Goal: Navigation & Orientation: Find specific page/section

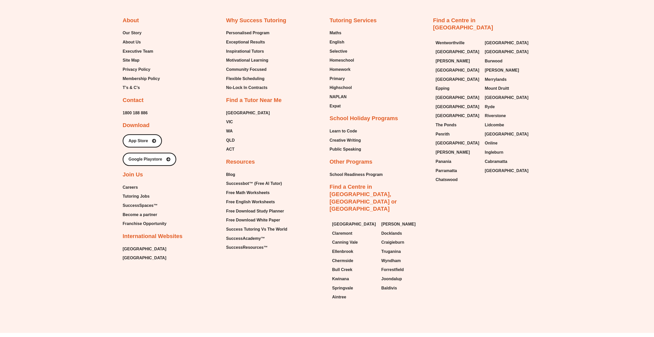
scroll to position [2477, 0]
click at [230, 171] on span "Blog" at bounding box center [230, 175] width 9 height 8
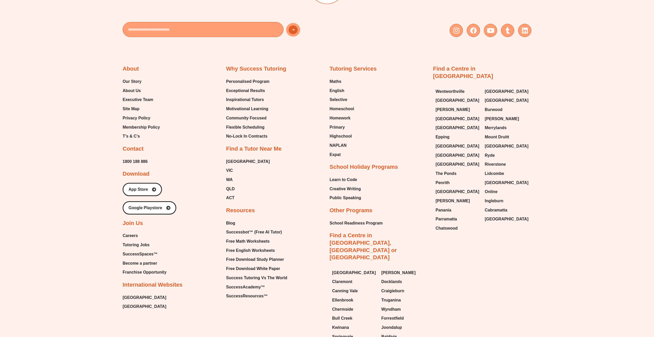
scroll to position [2552, 0]
